Goal: Transaction & Acquisition: Obtain resource

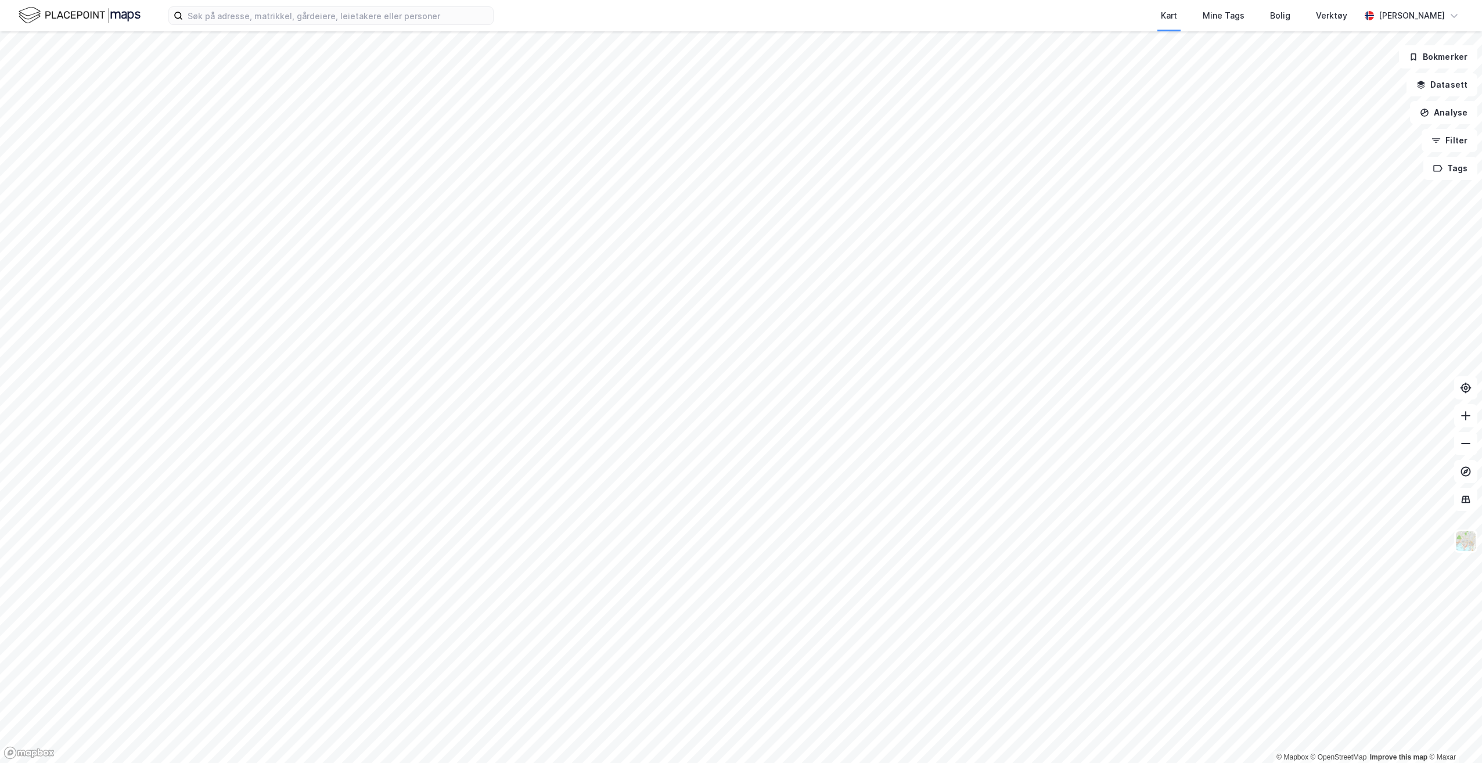
click at [224, 27] on div "Kart Mine Tags Bolig Verktøy [PERSON_NAME]" at bounding box center [741, 15] width 1482 height 31
click at [224, 12] on input at bounding box center [338, 15] width 310 height 17
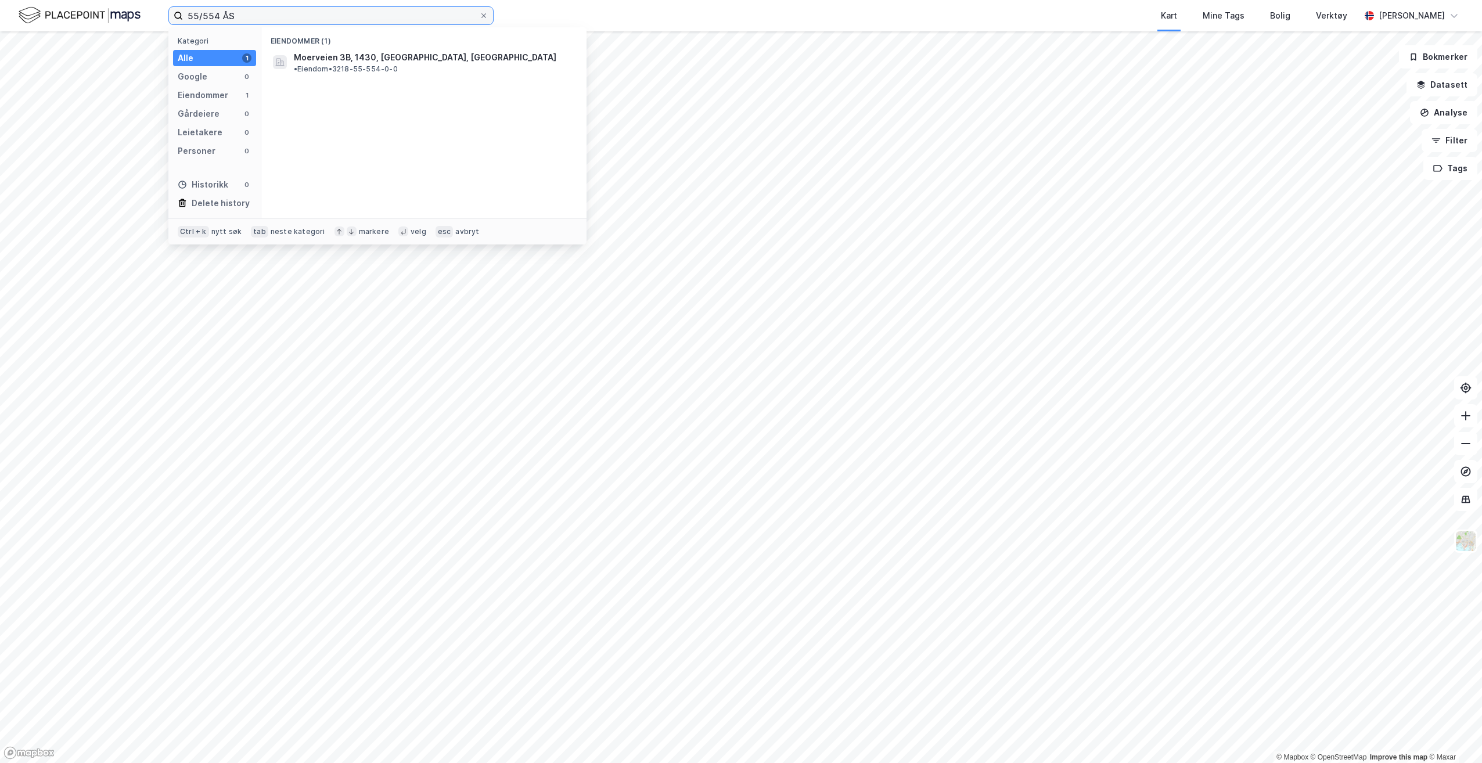
type input "55/554 ÅS"
click at [363, 55] on span "Moerveien 3B, 1430, [GEOGRAPHIC_DATA], [GEOGRAPHIC_DATA]" at bounding box center [425, 58] width 262 height 14
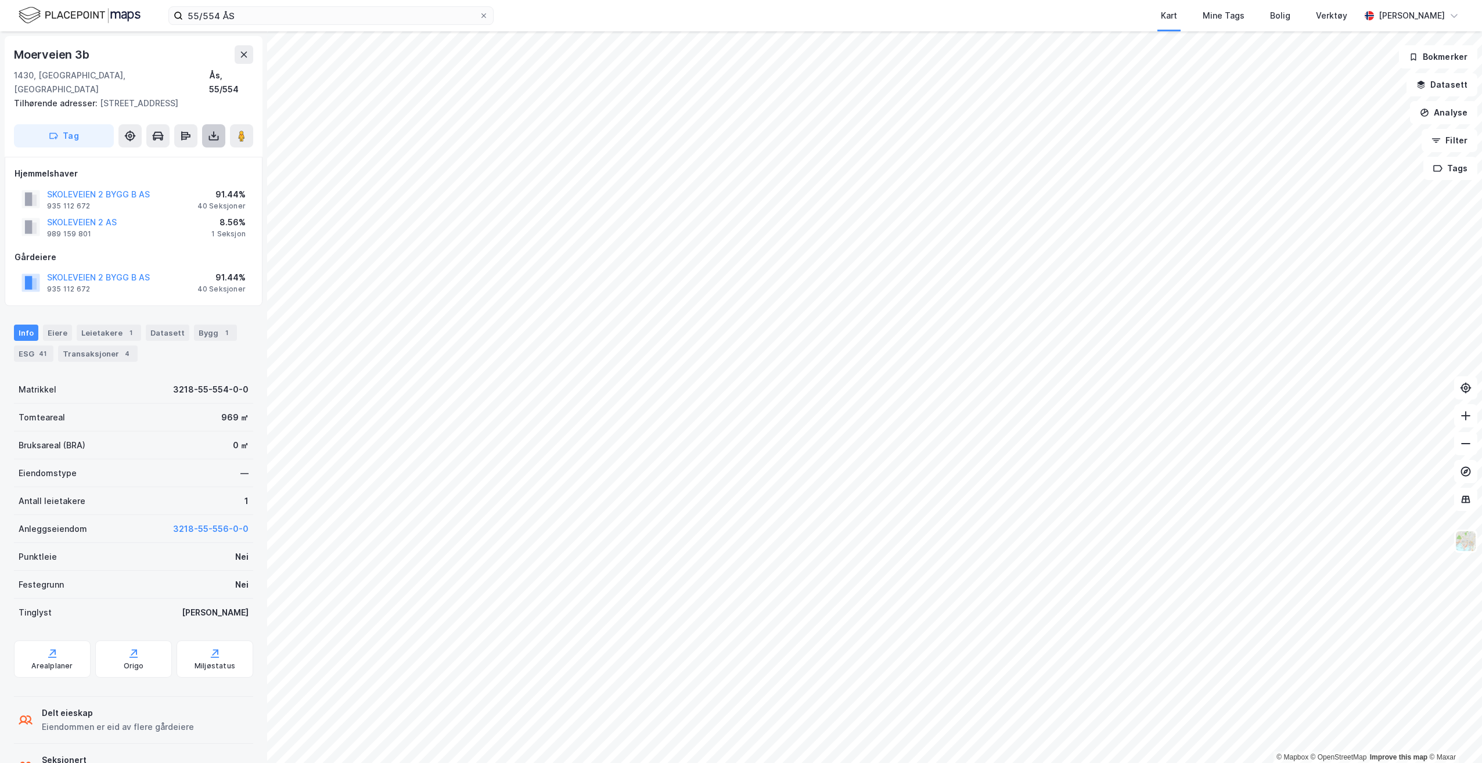
click at [203, 125] on button at bounding box center [213, 135] width 23 height 23
click at [200, 150] on div "Last ned grunnbok" at bounding box center [164, 159] width 124 height 19
click at [55, 325] on div "Eiere" at bounding box center [57, 333] width 29 height 16
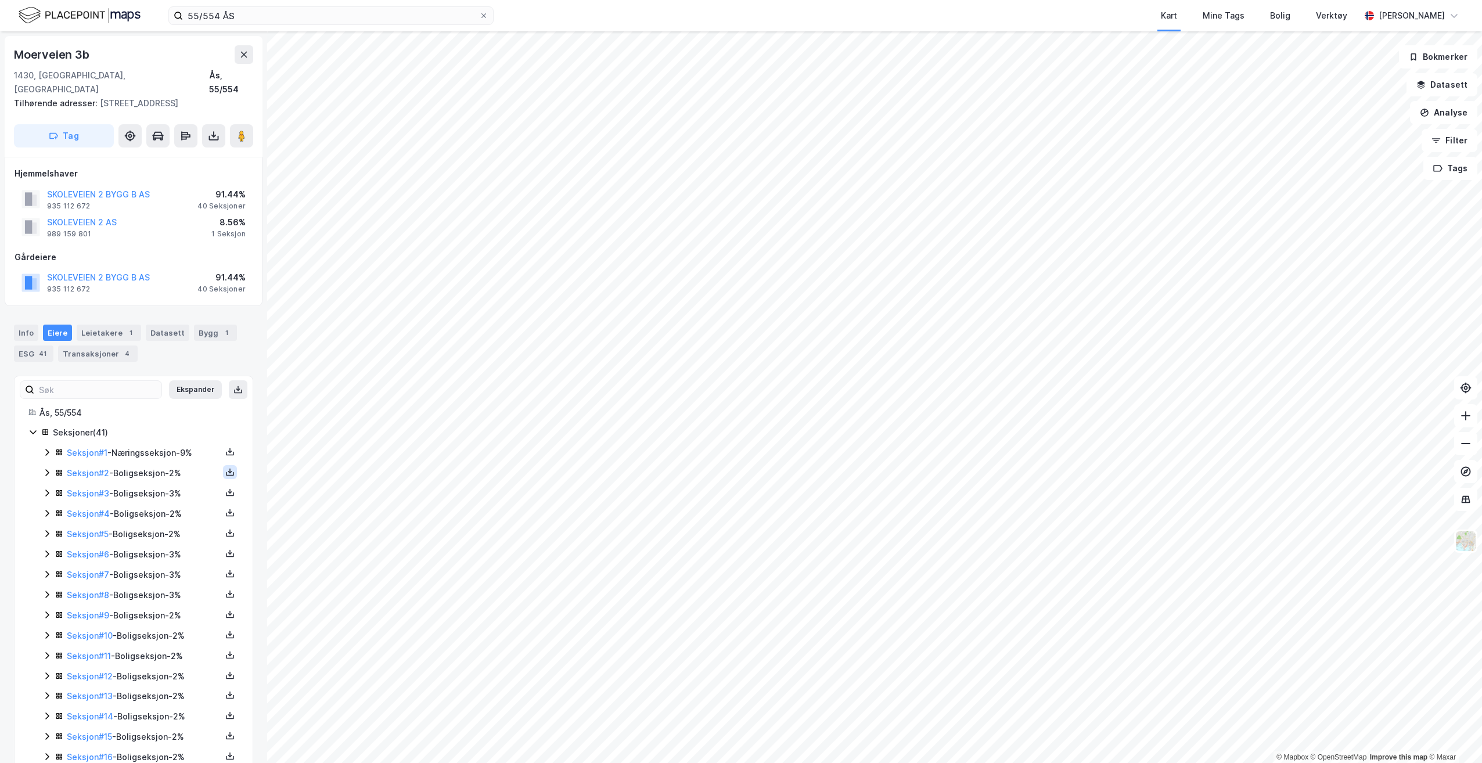
click at [225, 467] on icon at bounding box center [229, 471] width 9 height 9
click at [175, 428] on div "Grunnbok" at bounding box center [166, 437] width 102 height 28
click at [225, 508] on icon at bounding box center [229, 512] width 9 height 9
click at [160, 471] on div "Grunnbok" at bounding box center [160, 478] width 39 height 14
